Goal: Navigation & Orientation: Find specific page/section

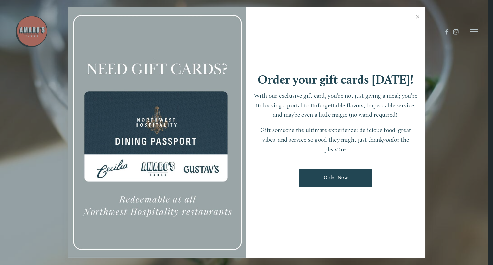
click at [473, 30] on div at bounding box center [246, 132] width 493 height 265
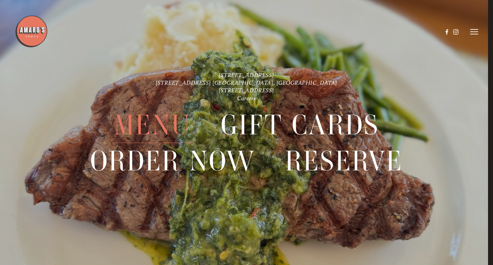
click at [158, 116] on span "Menu" at bounding box center [152, 125] width 77 height 36
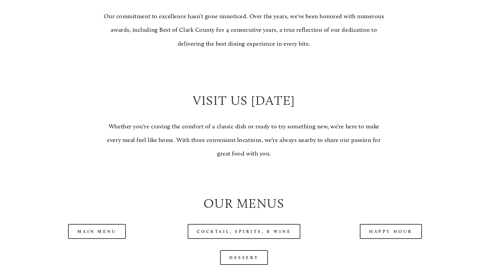
scroll to position [595, 0]
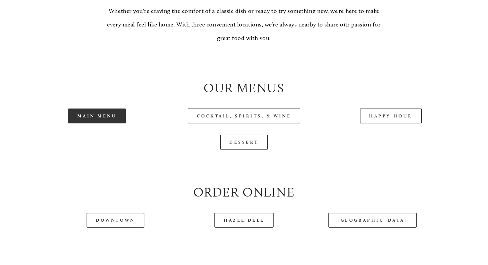
click at [95, 123] on link "Main Menu" at bounding box center [97, 115] width 58 height 15
